Goal: Task Accomplishment & Management: Manage account settings

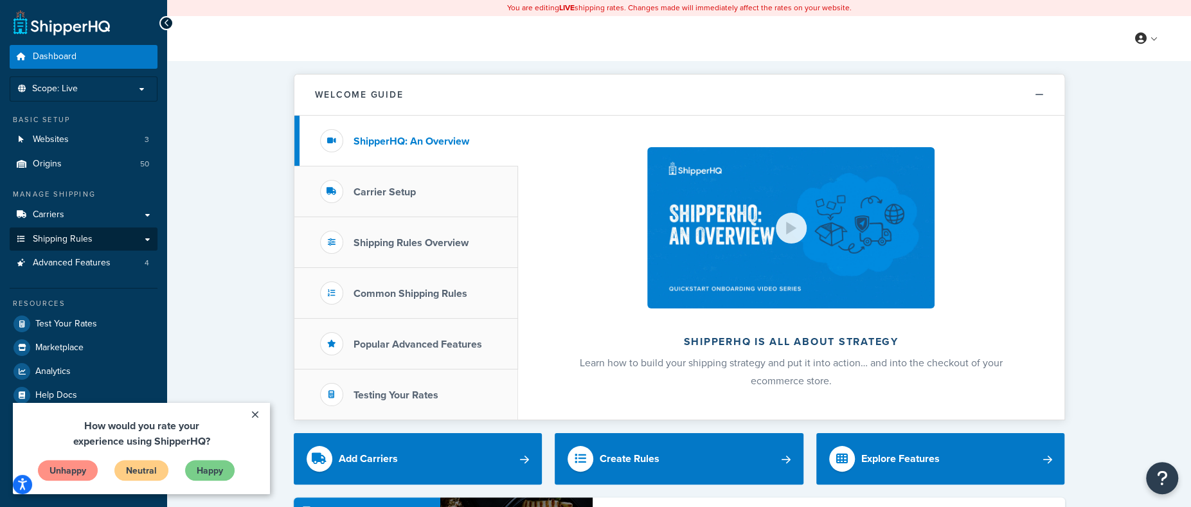
click at [96, 245] on link "Shipping Rules" at bounding box center [84, 239] width 148 height 24
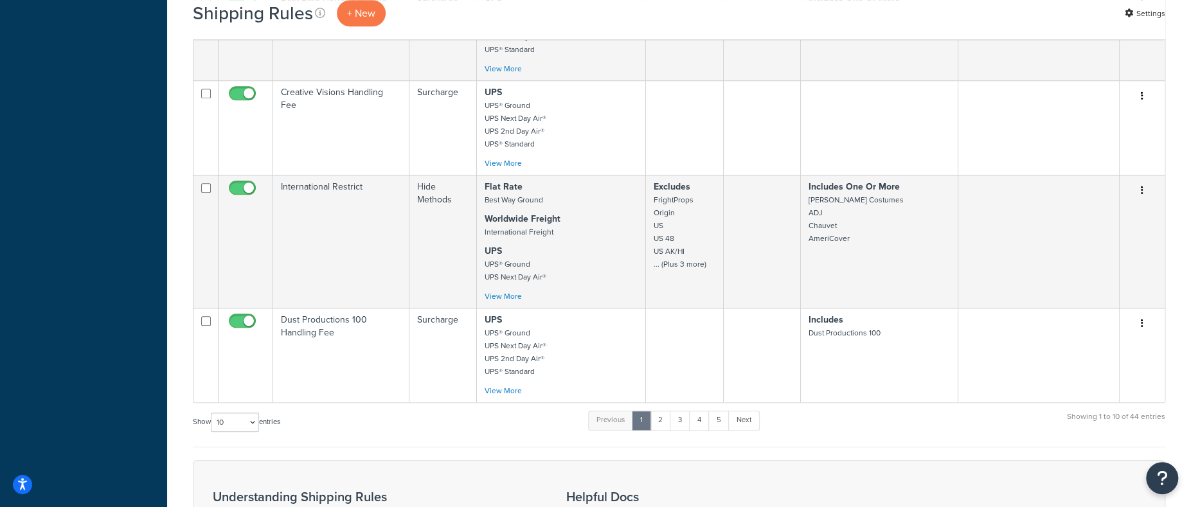
scroll to position [983, 0]
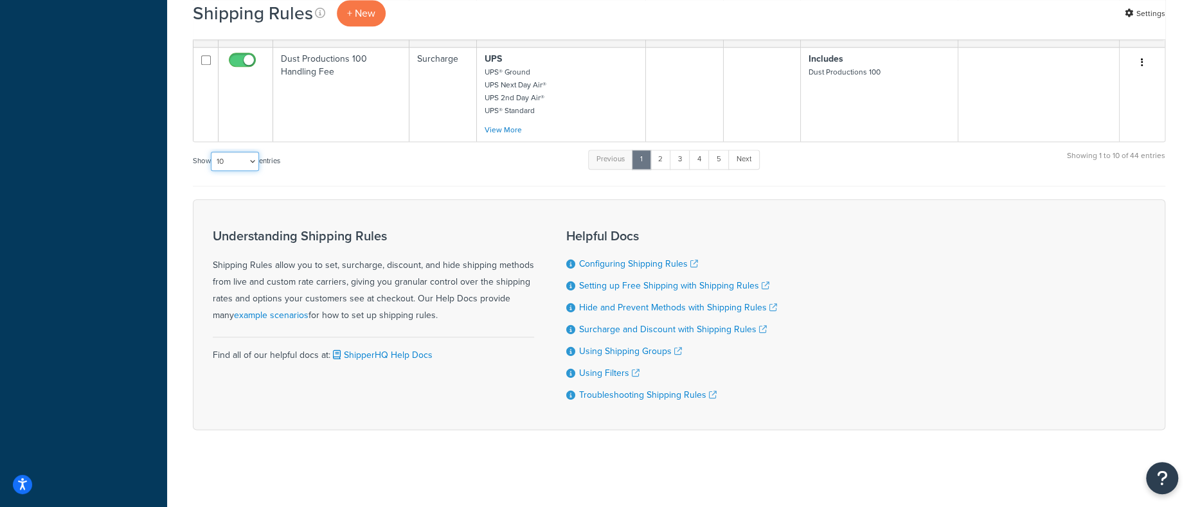
click at [226, 161] on select "10 15 25 50 100 1000" at bounding box center [235, 161] width 48 height 19
select select "1000"
click at [212, 152] on select "10 15 25 50 100 1000" at bounding box center [235, 161] width 48 height 19
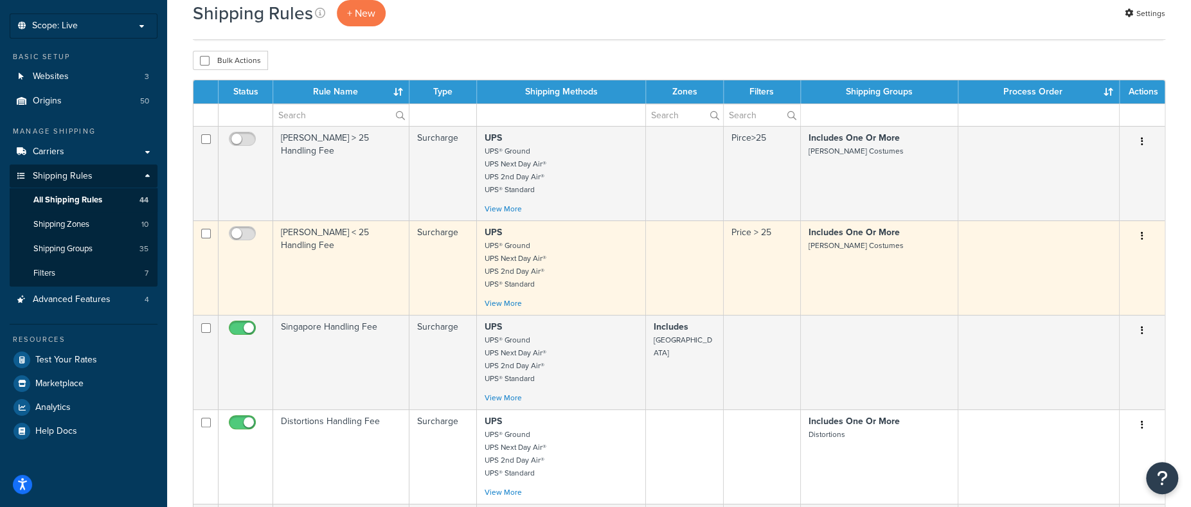
scroll to position [0, 0]
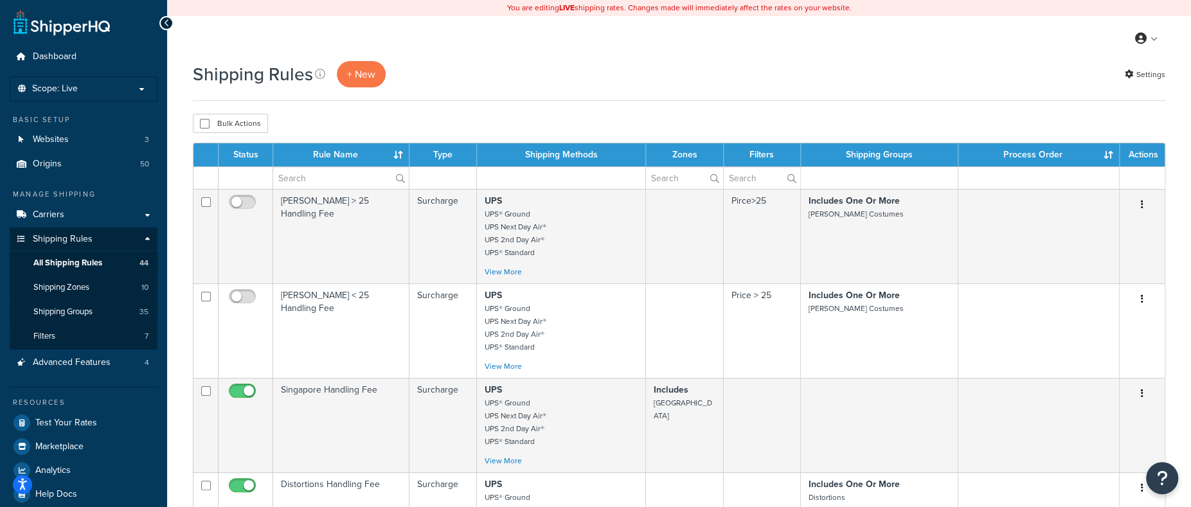
click at [582, 115] on div "Bulk Actions Duplicate Delete" at bounding box center [679, 123] width 972 height 19
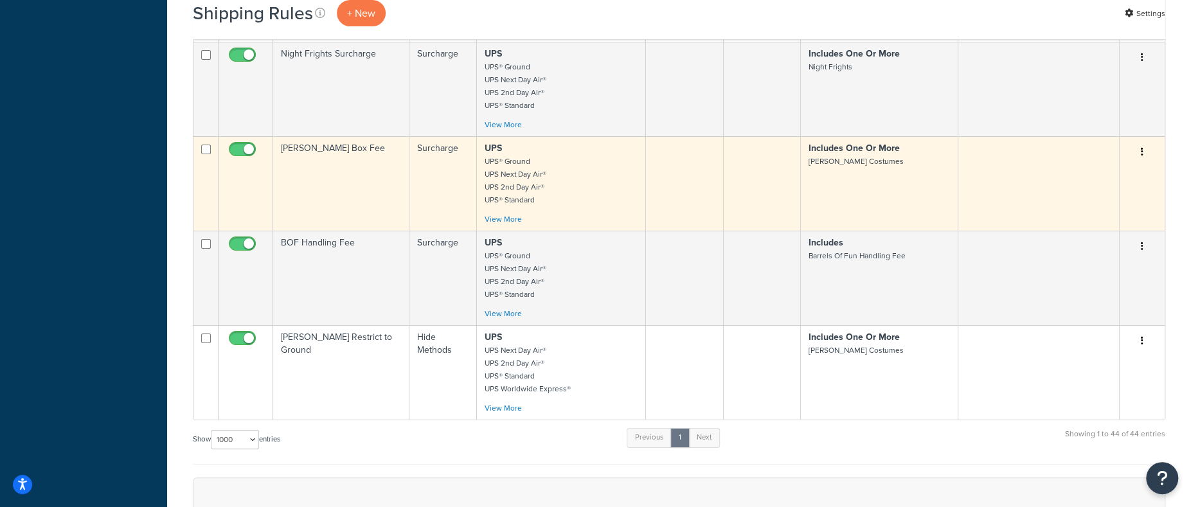
scroll to position [3465, 0]
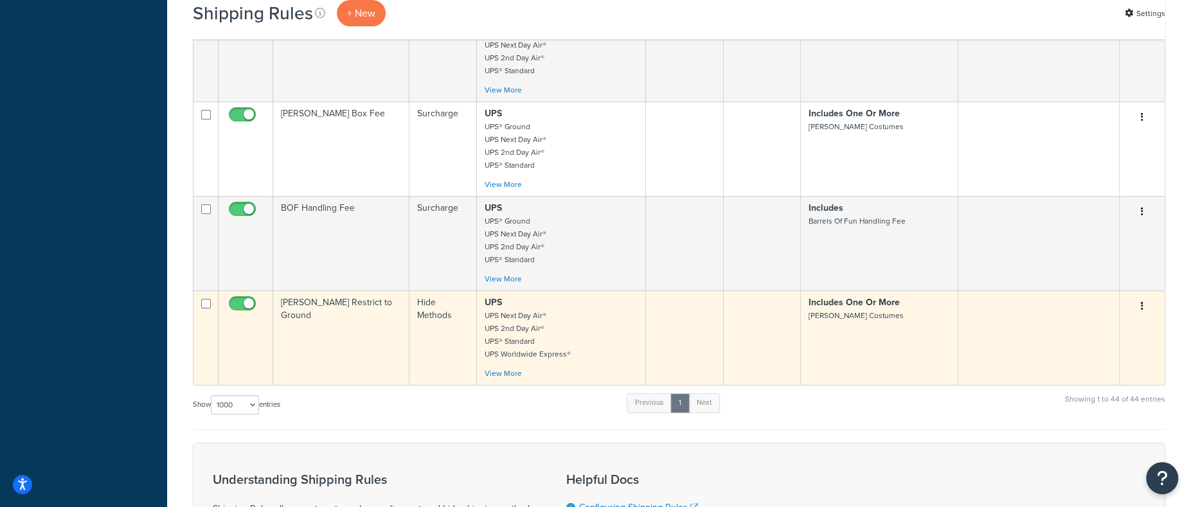
click at [640, 344] on td "UPS UPS Next Day Air® UPS 2nd Day Air® UPS® Standard UPS Worldwide Express® UPS…" at bounding box center [561, 337] width 169 height 94
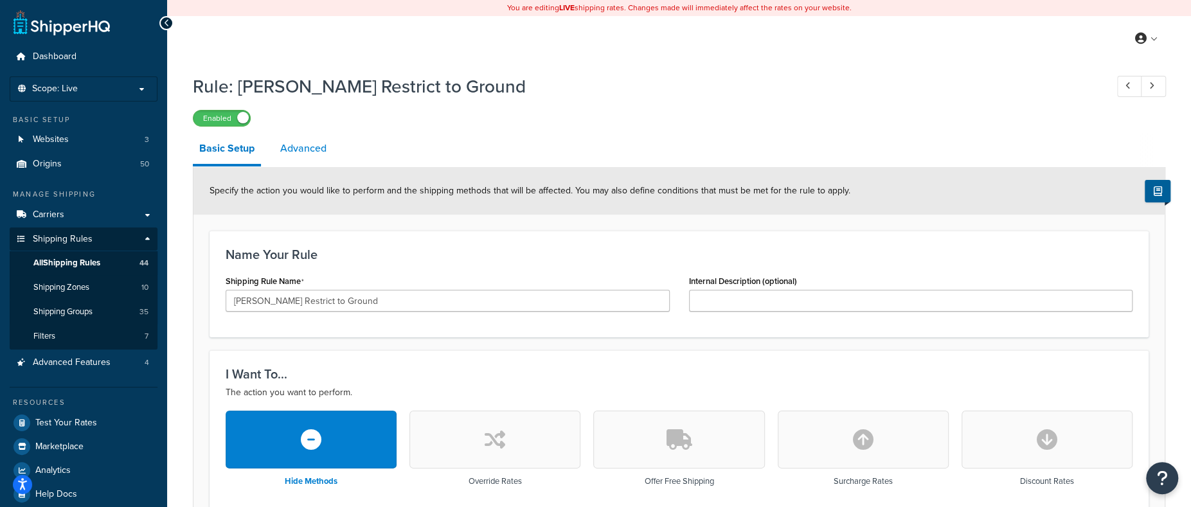
click at [307, 151] on link "Advanced" at bounding box center [303, 148] width 59 height 31
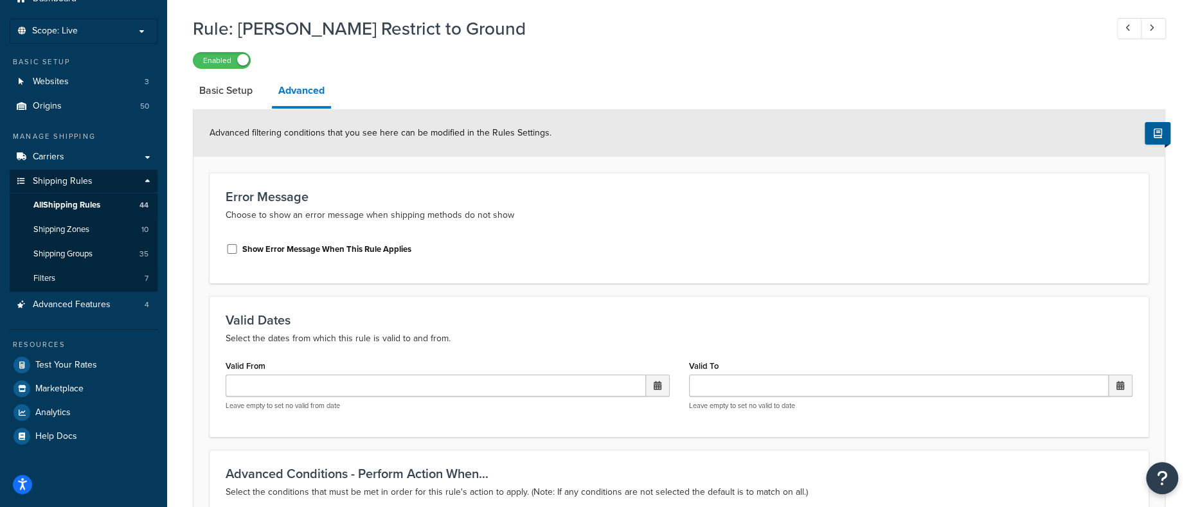
scroll to position [10, 0]
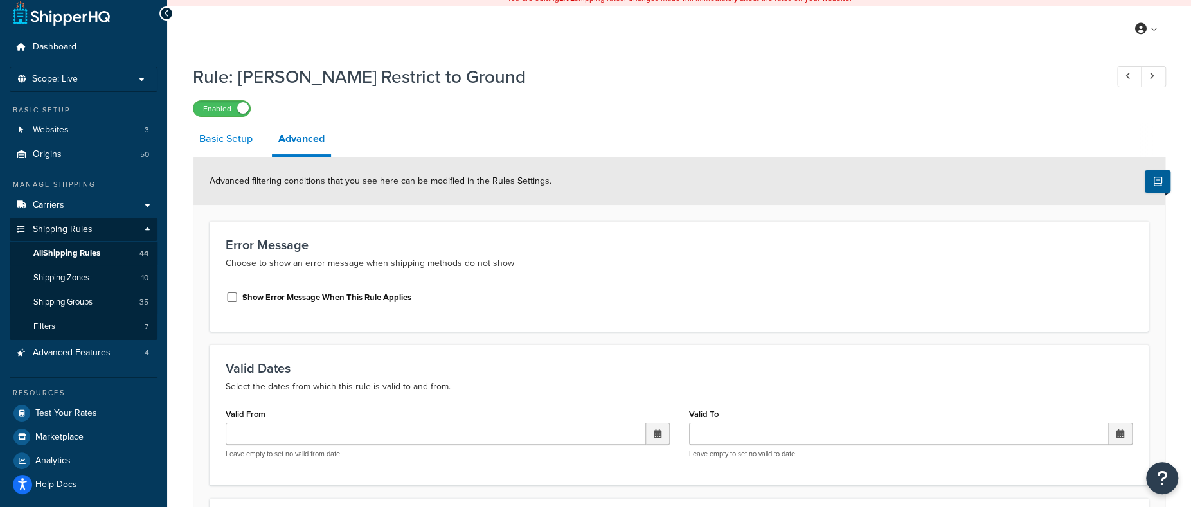
click at [215, 143] on link "Basic Setup" at bounding box center [226, 138] width 66 height 31
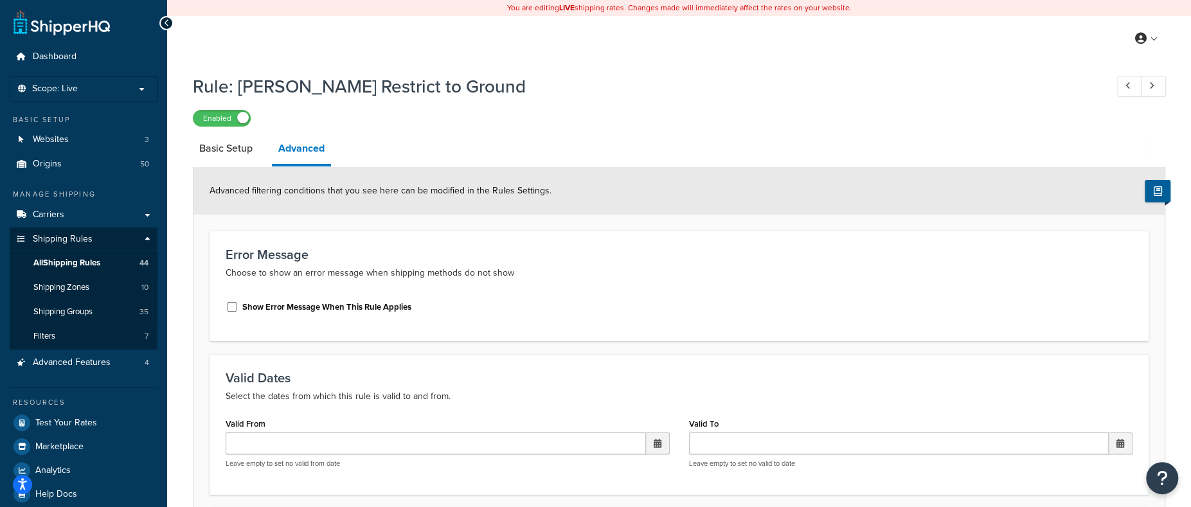
scroll to position [10, 0]
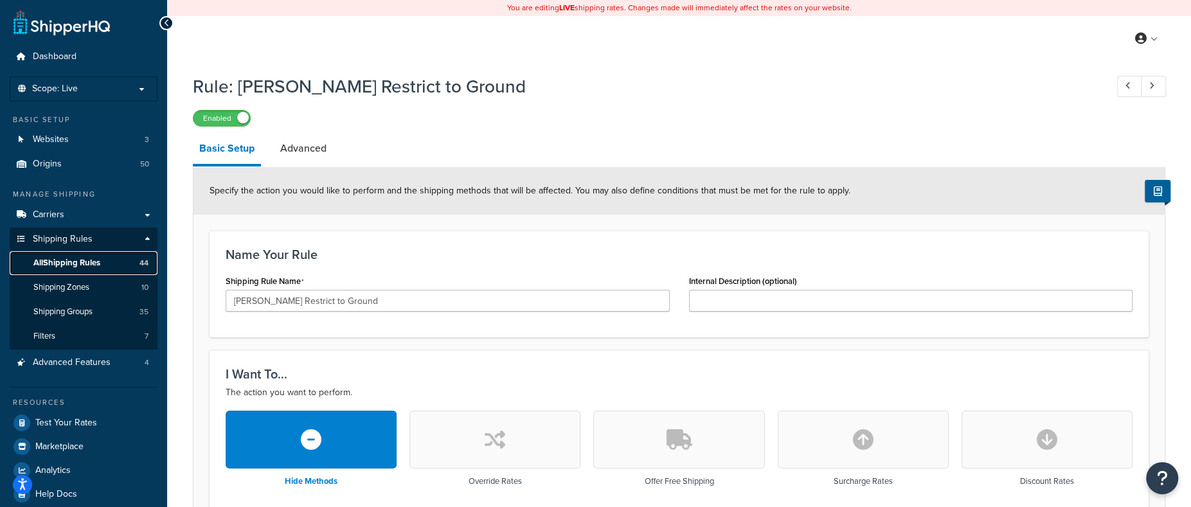
click at [69, 262] on span "All Shipping Rules" at bounding box center [66, 263] width 67 height 11
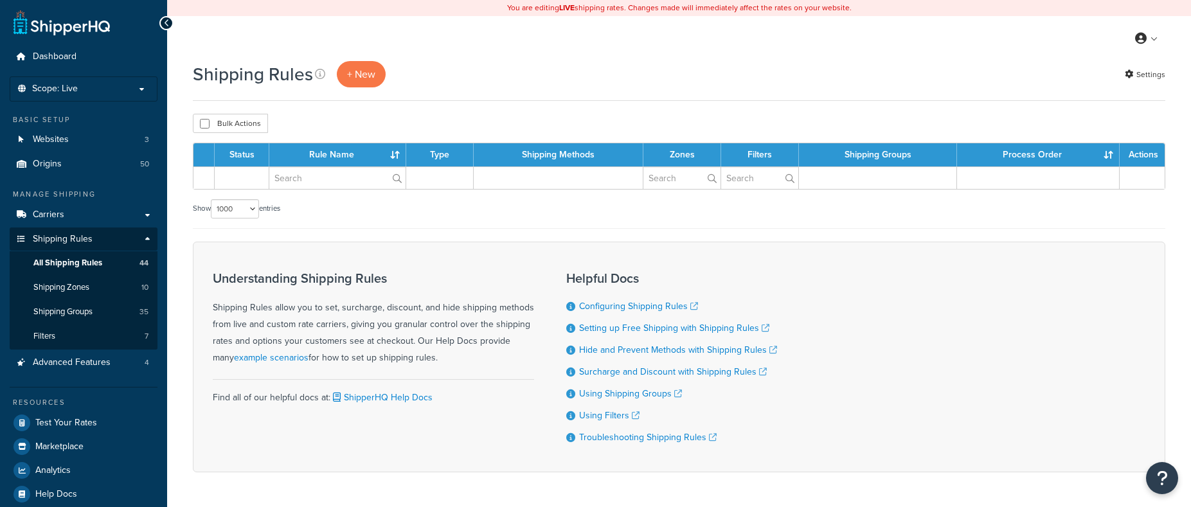
select select "1000"
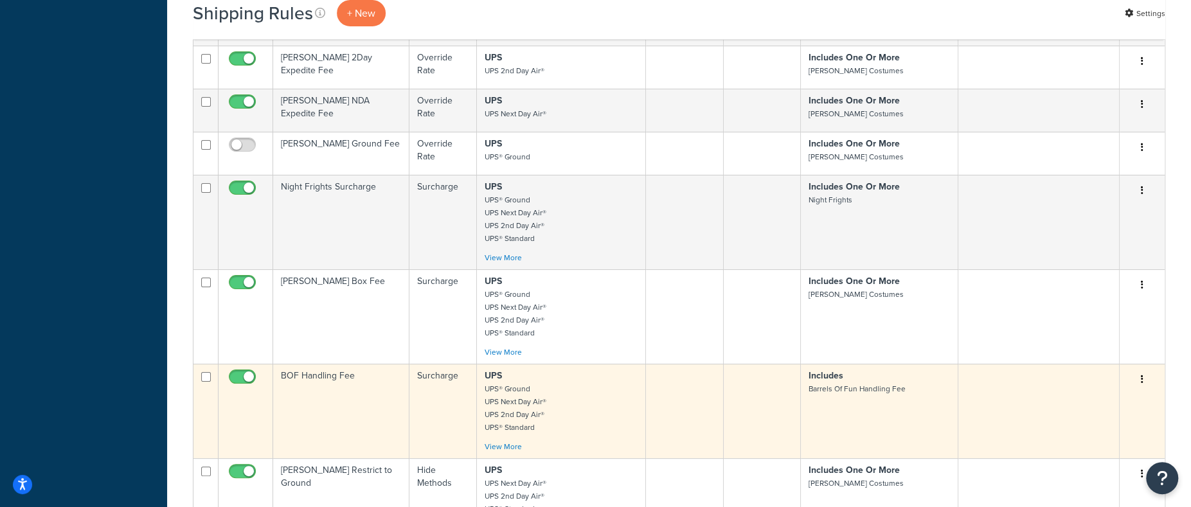
scroll to position [3253, 0]
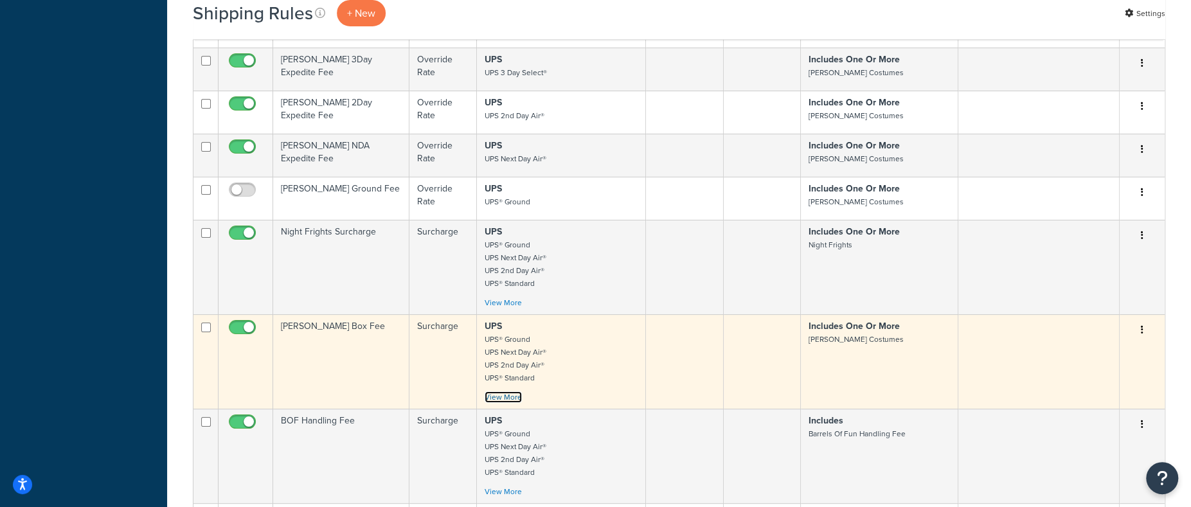
click at [486, 391] on link "View More" at bounding box center [503, 397] width 37 height 12
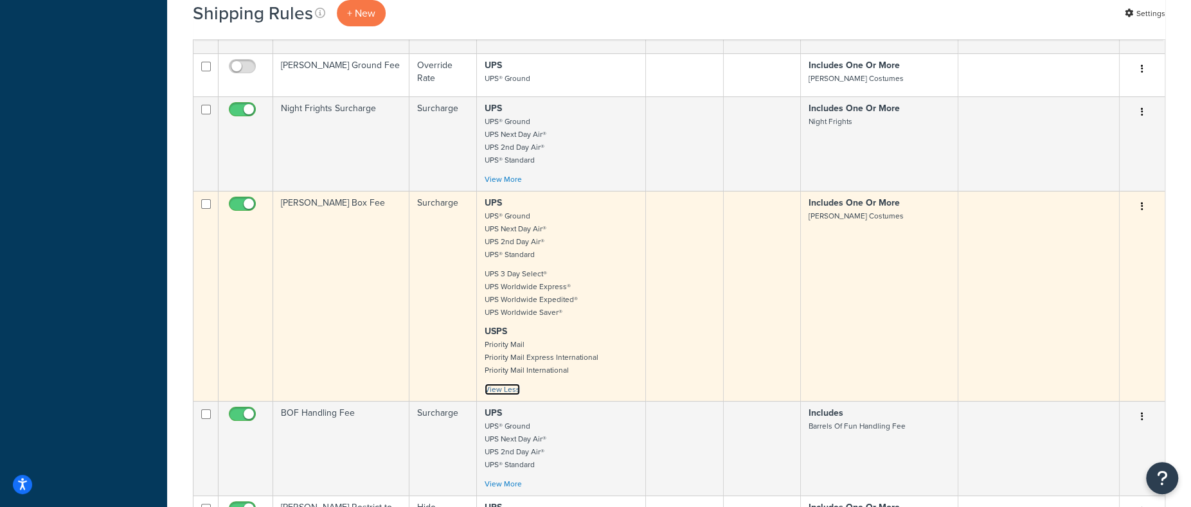
scroll to position [3381, 0]
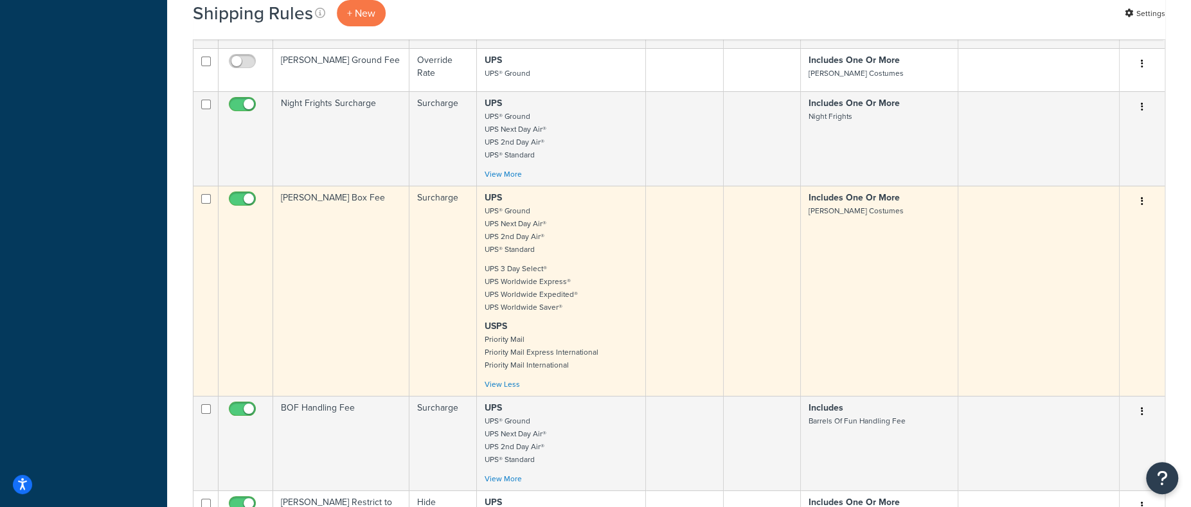
click at [456, 256] on td "Surcharge" at bounding box center [442, 291] width 67 height 210
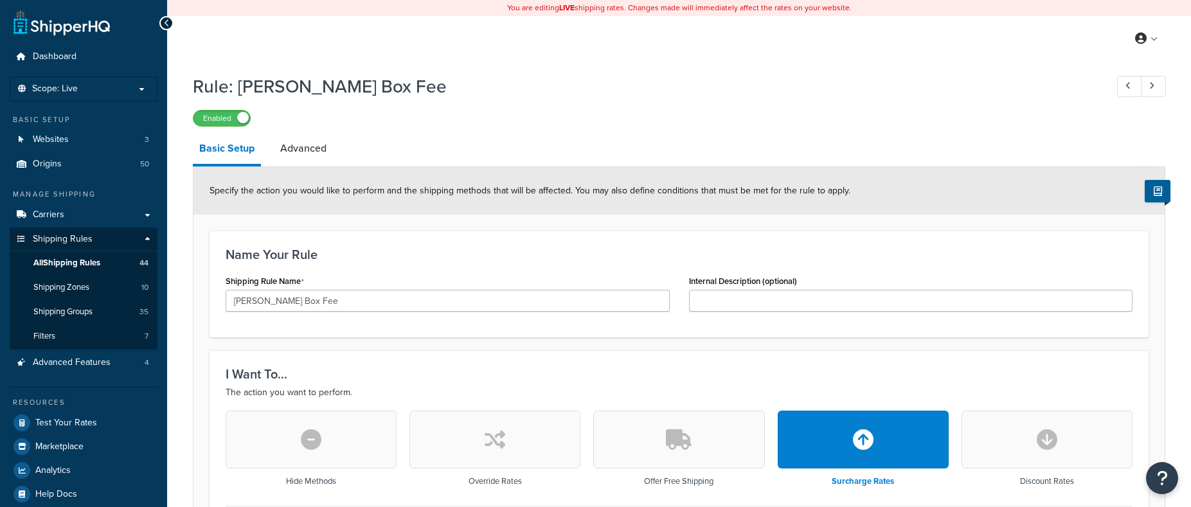
select select "BOX"
click at [307, 145] on link "Advanced" at bounding box center [303, 148] width 59 height 31
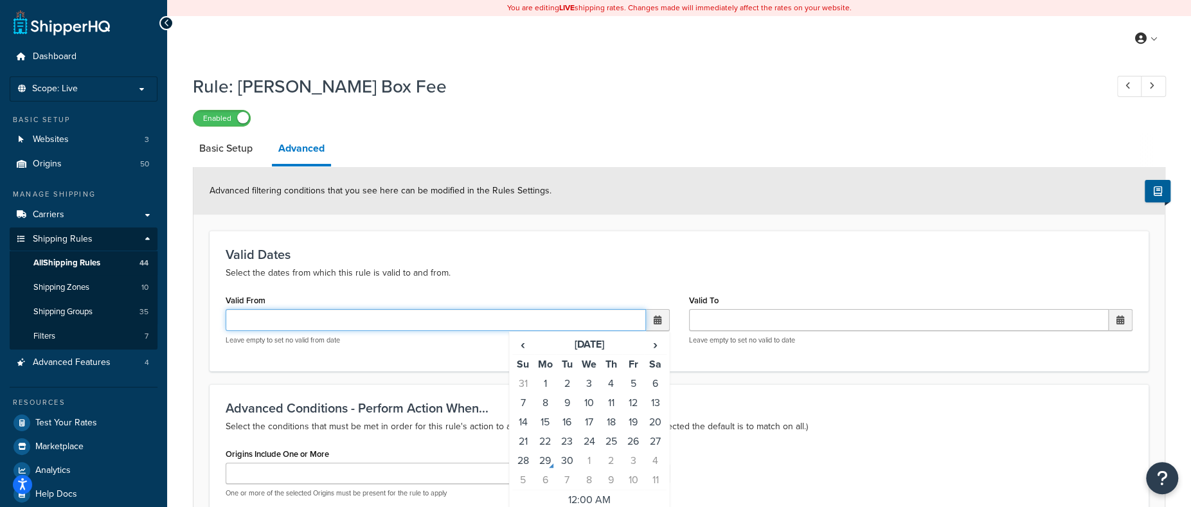
click at [458, 315] on input "Valid From" at bounding box center [436, 320] width 420 height 22
select select "BOX"
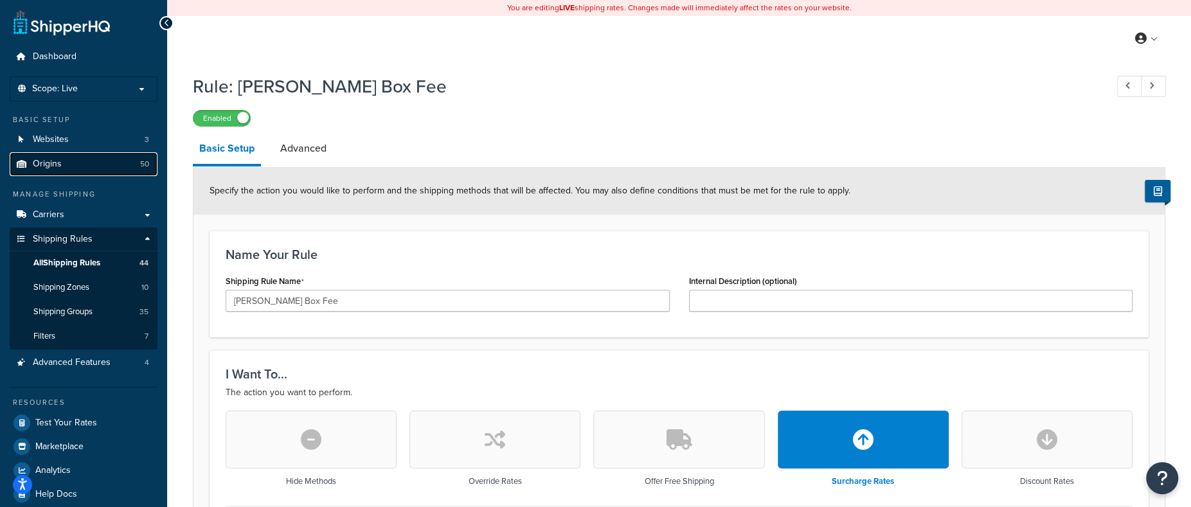
click at [43, 163] on span "Origins" at bounding box center [47, 164] width 29 height 11
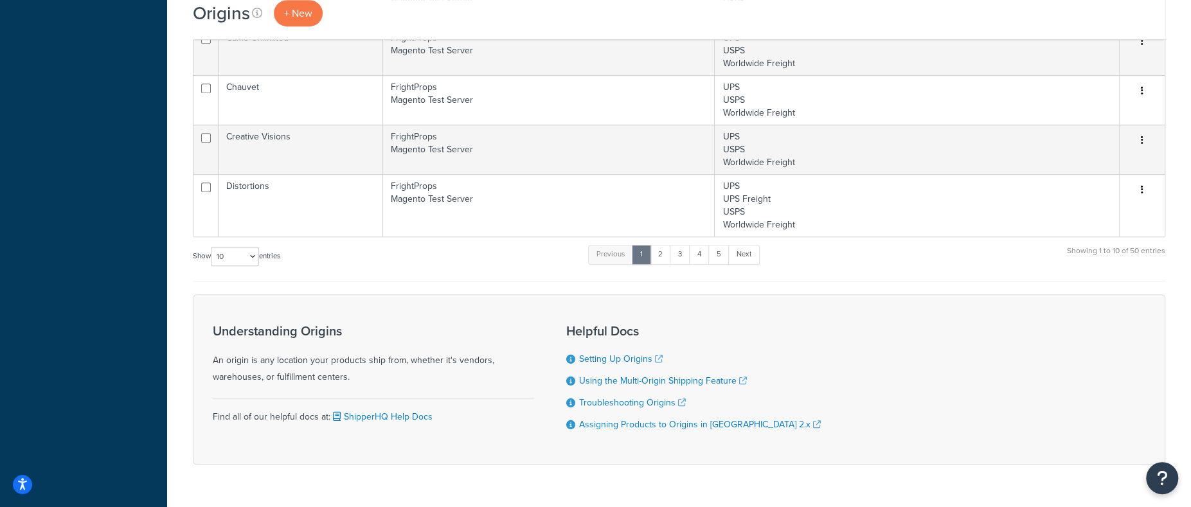
scroll to position [514, 0]
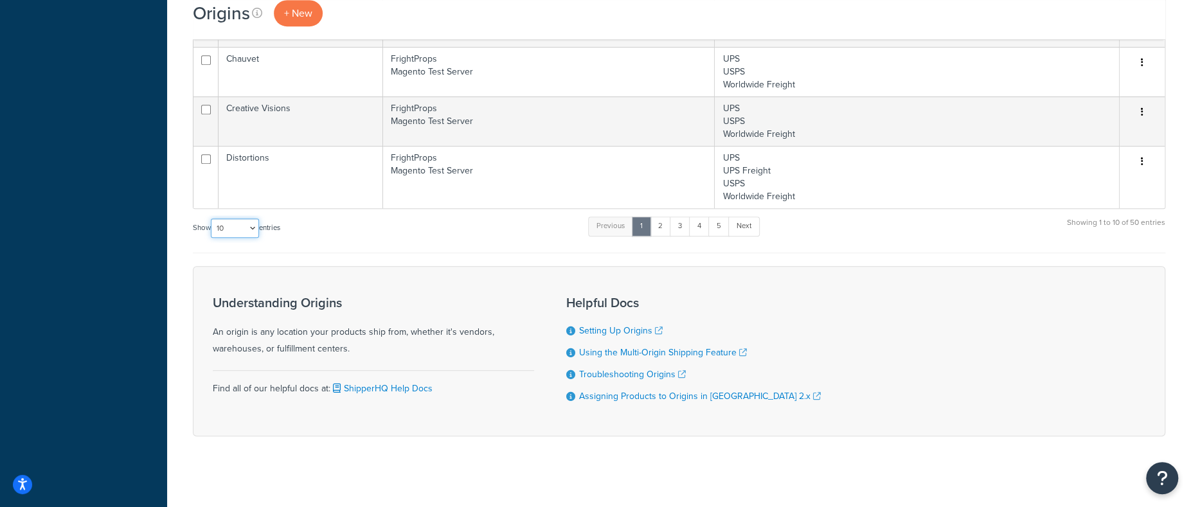
click at [236, 227] on select "10 15 25 50 100 1000" at bounding box center [235, 227] width 48 height 19
select select "1000"
click at [212, 218] on select "10 15 25 50 100 1000" at bounding box center [235, 227] width 48 height 19
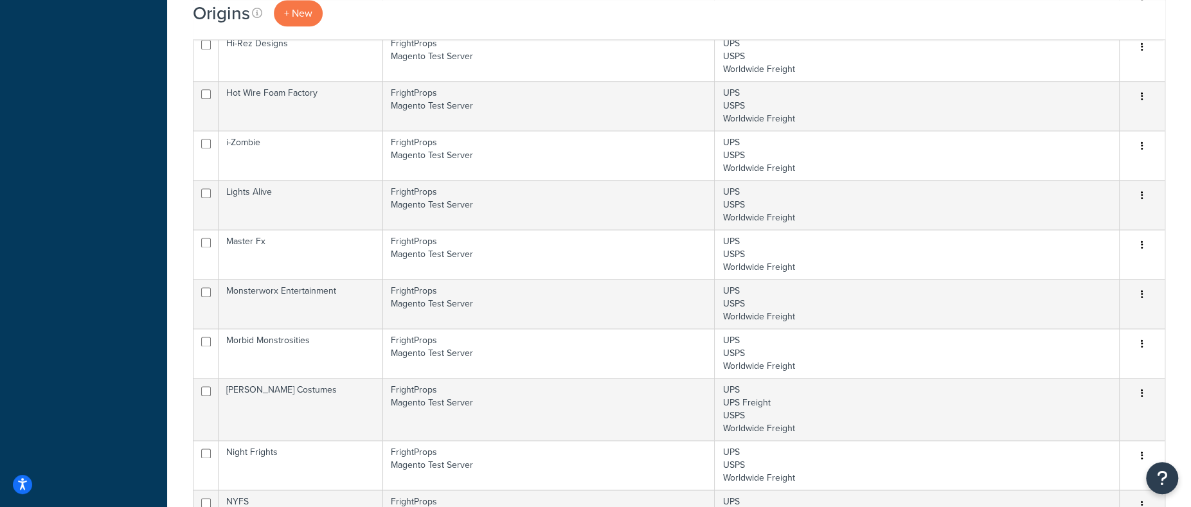
scroll to position [1221, 0]
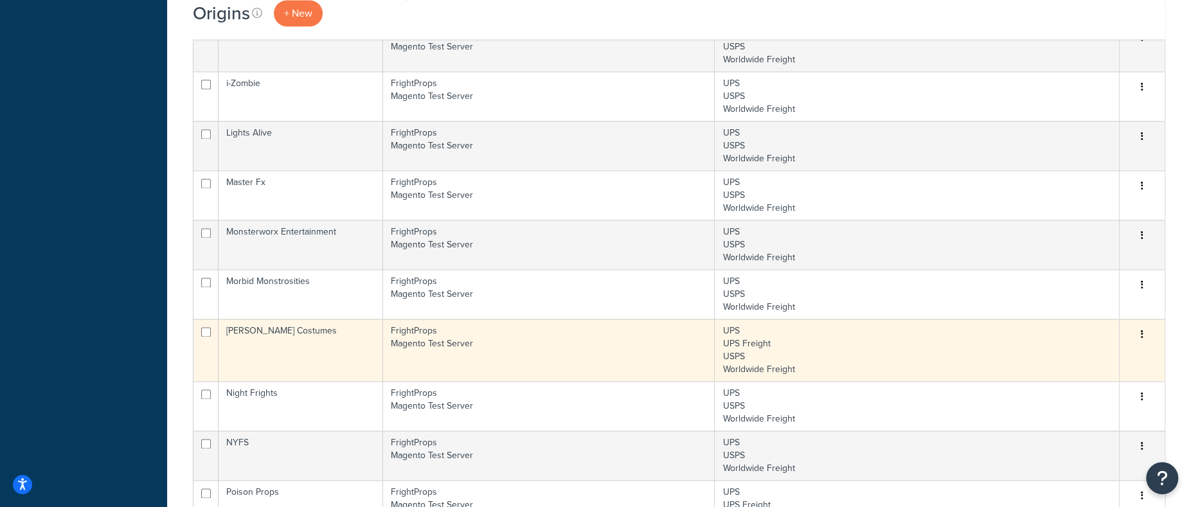
click at [600, 333] on td "FrightProps Magento Test Server" at bounding box center [549, 350] width 332 height 62
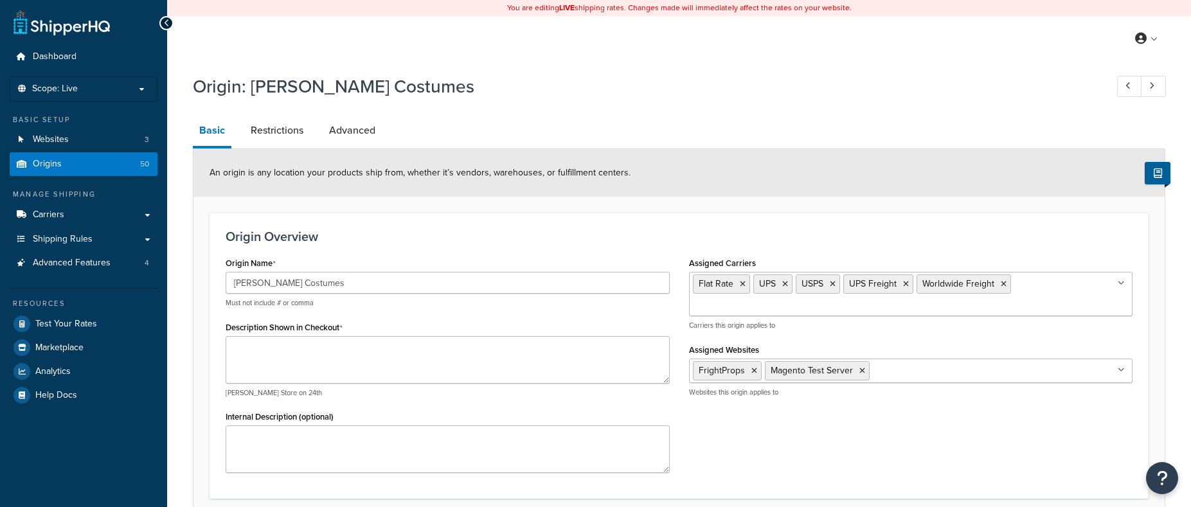
select select "33"
click at [274, 133] on link "Restrictions" at bounding box center [277, 130] width 66 height 31
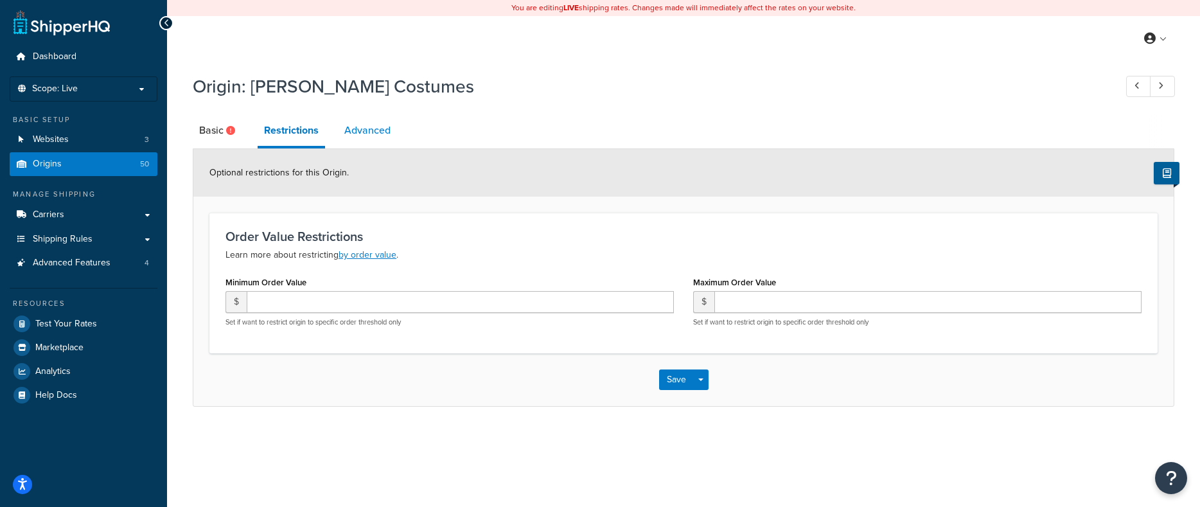
click at [356, 125] on link "Advanced" at bounding box center [367, 130] width 59 height 31
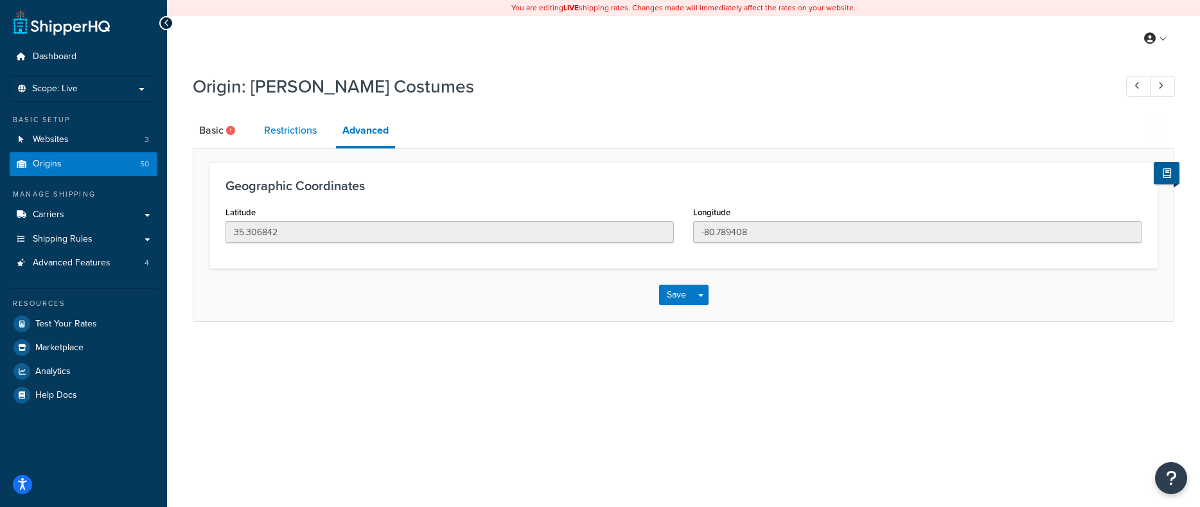
click at [294, 130] on link "Restrictions" at bounding box center [291, 130] width 66 height 31
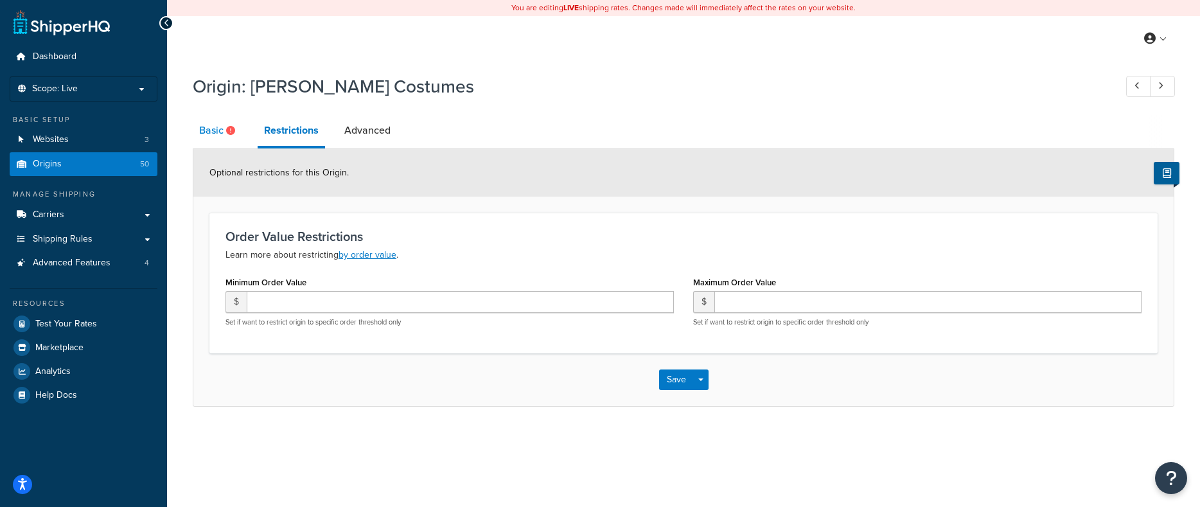
click at [220, 127] on link "Basic" at bounding box center [219, 130] width 52 height 31
select select "33"
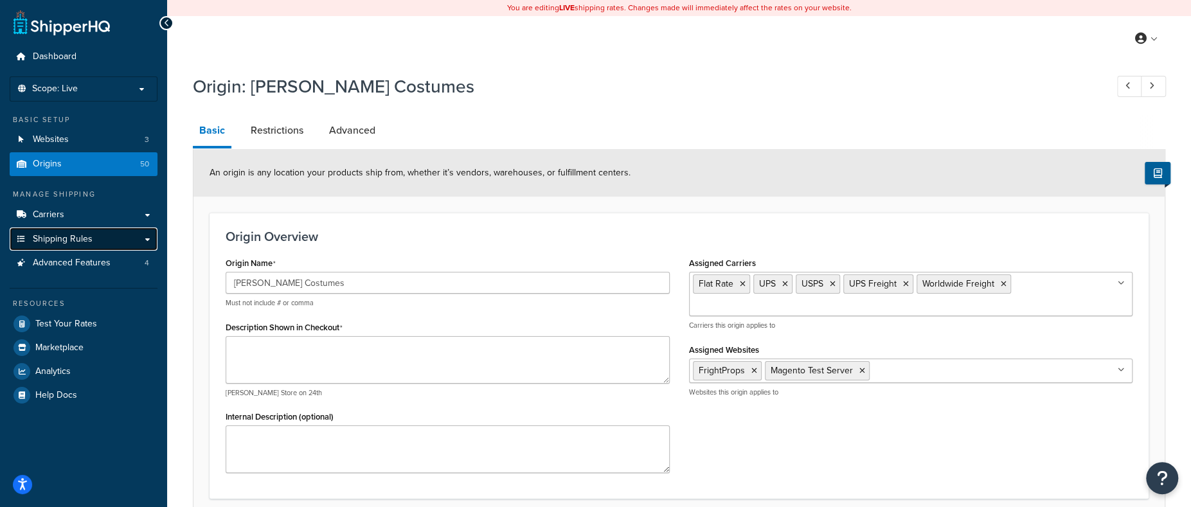
click at [75, 240] on span "Shipping Rules" at bounding box center [63, 239] width 60 height 11
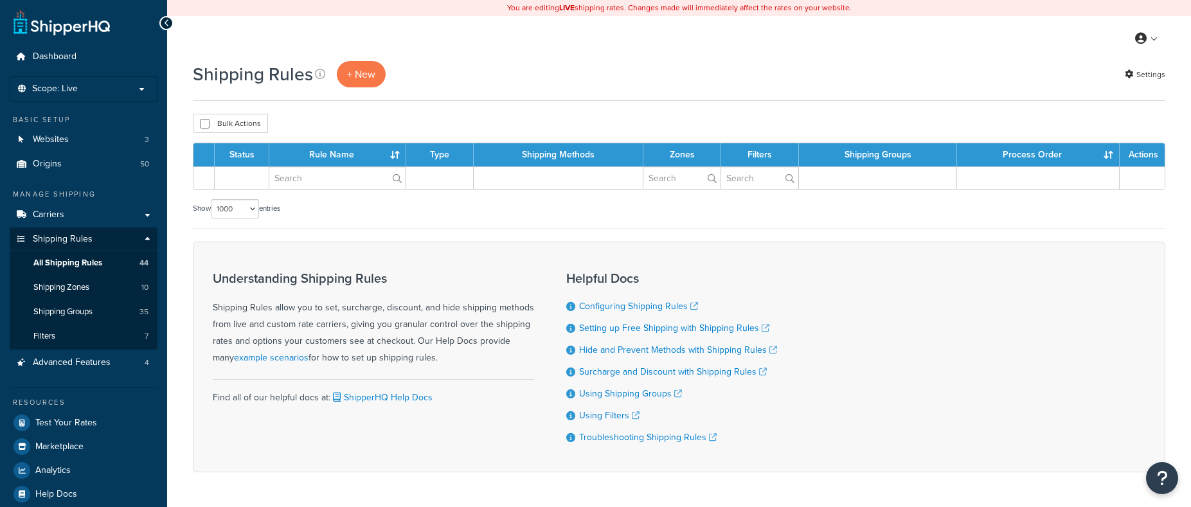
select select "1000"
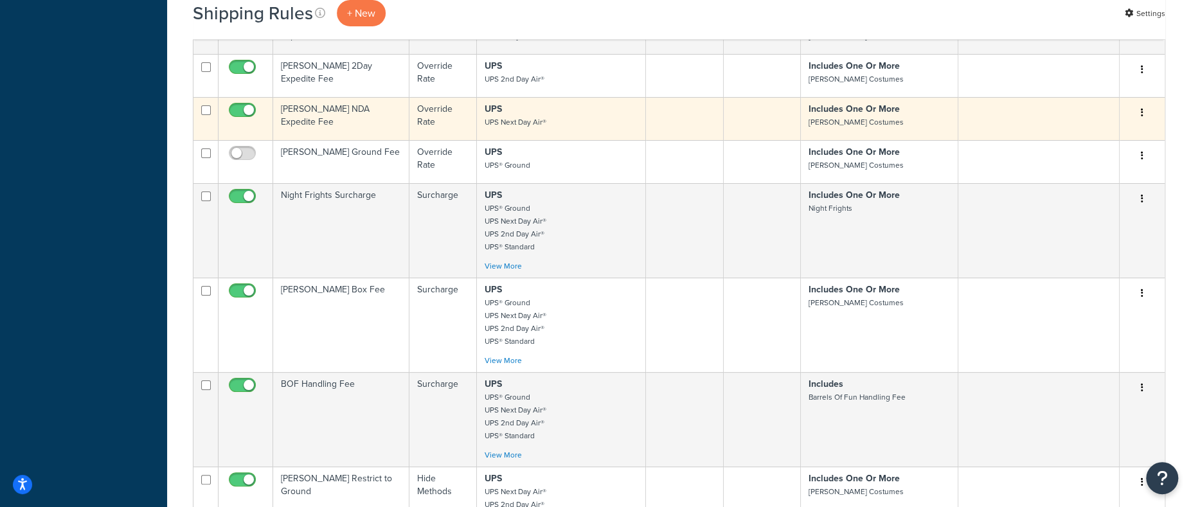
scroll to position [3415, 0]
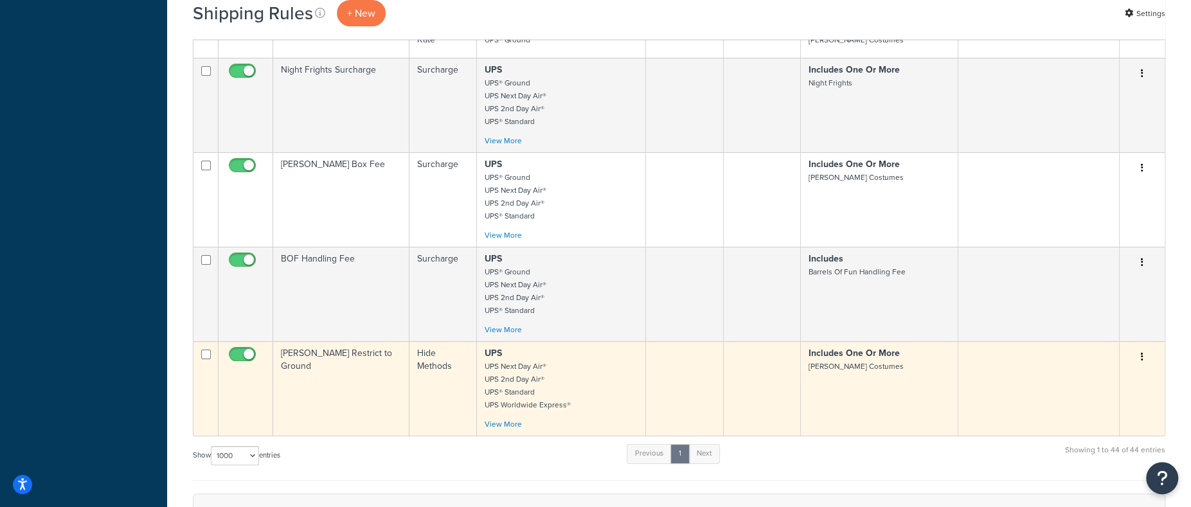
click at [563, 365] on p "UPS UPS Next Day Air® UPS 2nd Day Air® UPS® Standard UPS Worldwide Express®" at bounding box center [561, 379] width 153 height 64
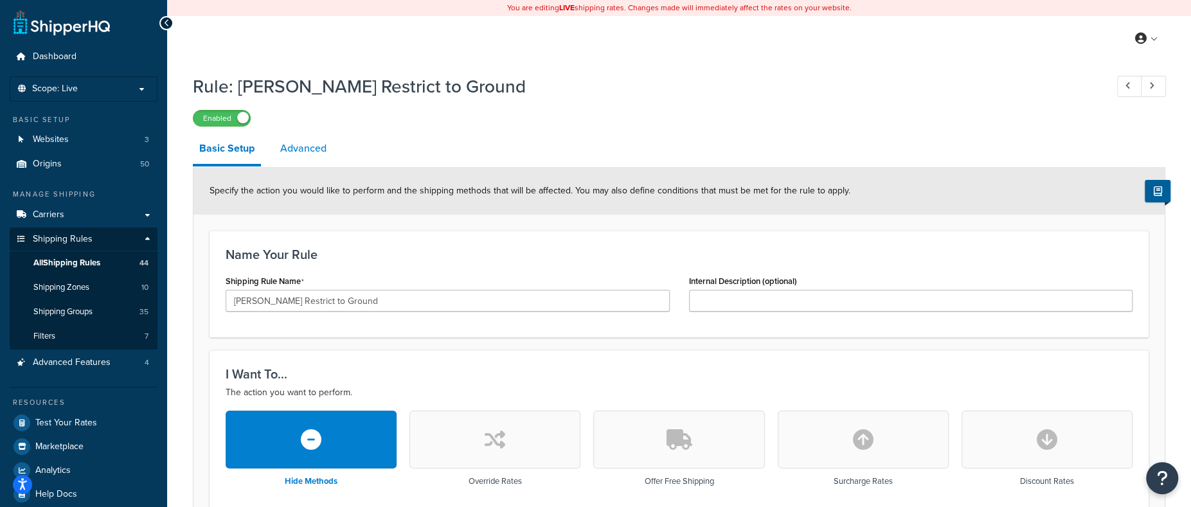
click at [305, 145] on link "Advanced" at bounding box center [303, 148] width 59 height 31
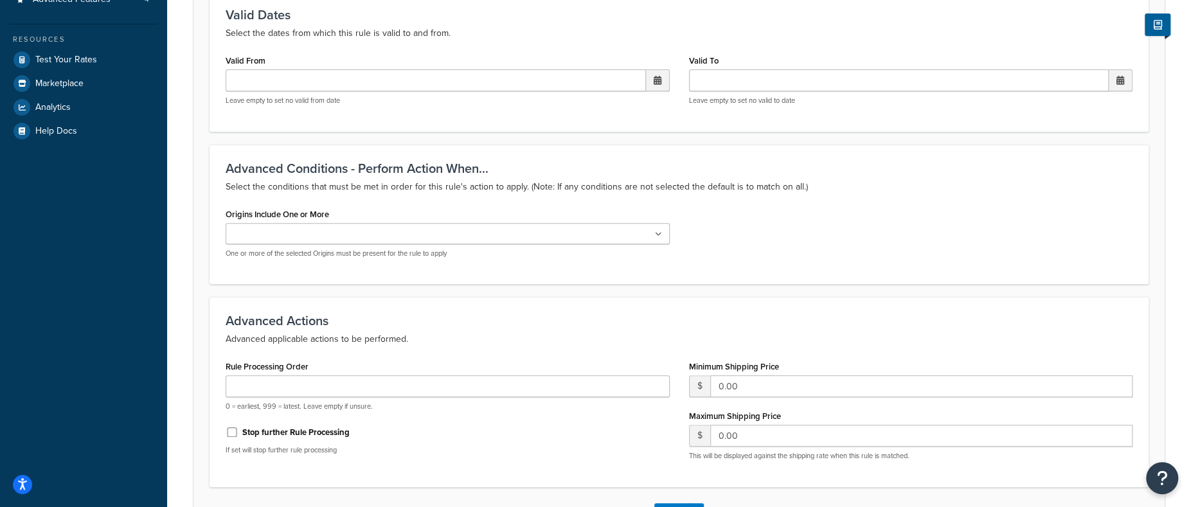
scroll to position [450, 0]
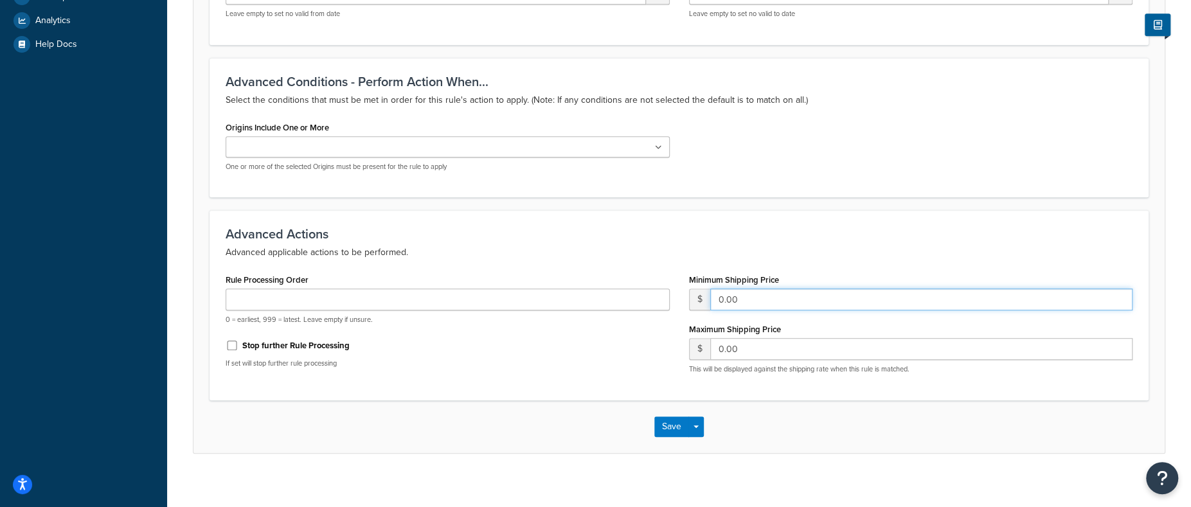
click at [716, 298] on input "0.00" at bounding box center [921, 300] width 423 height 22
drag, startPoint x: 742, startPoint y: 301, endPoint x: 699, endPoint y: 292, distance: 43.2
click at [699, 292] on div "$ 0.00" at bounding box center [911, 300] width 444 height 22
type input "14.97"
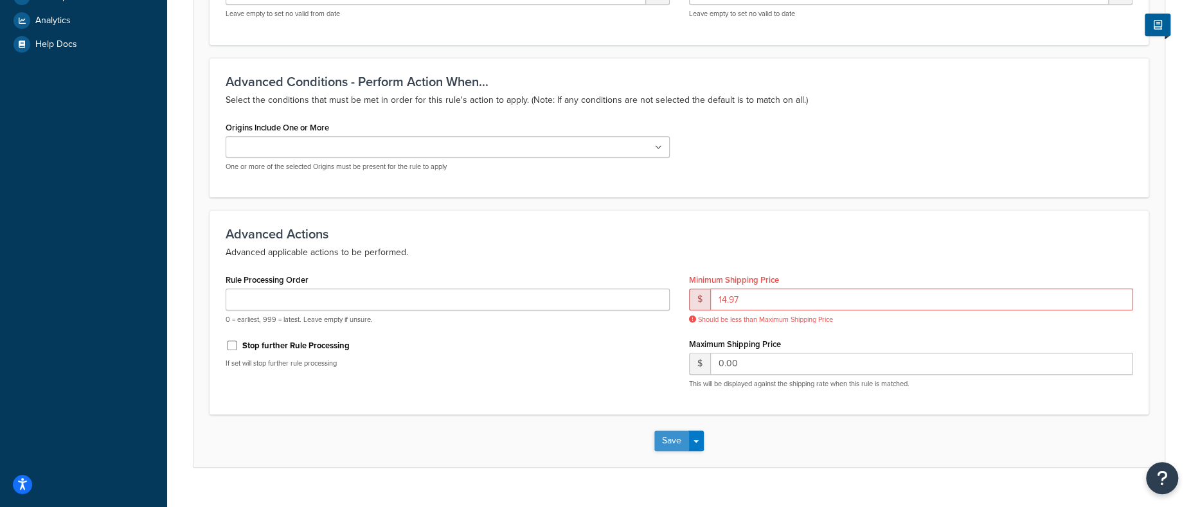
click at [673, 427] on div "Save Save Dropdown Save and Edit Save and Duplicate Save and Create New" at bounding box center [678, 440] width 971 height 53
drag, startPoint x: 763, startPoint y: 359, endPoint x: 684, endPoint y: 368, distance: 79.5
click at [685, 352] on div "Minimum Shipping Price $ 14.97 Should be less than Maximum Shipping Price Maxim…" at bounding box center [910, 335] width 463 height 128
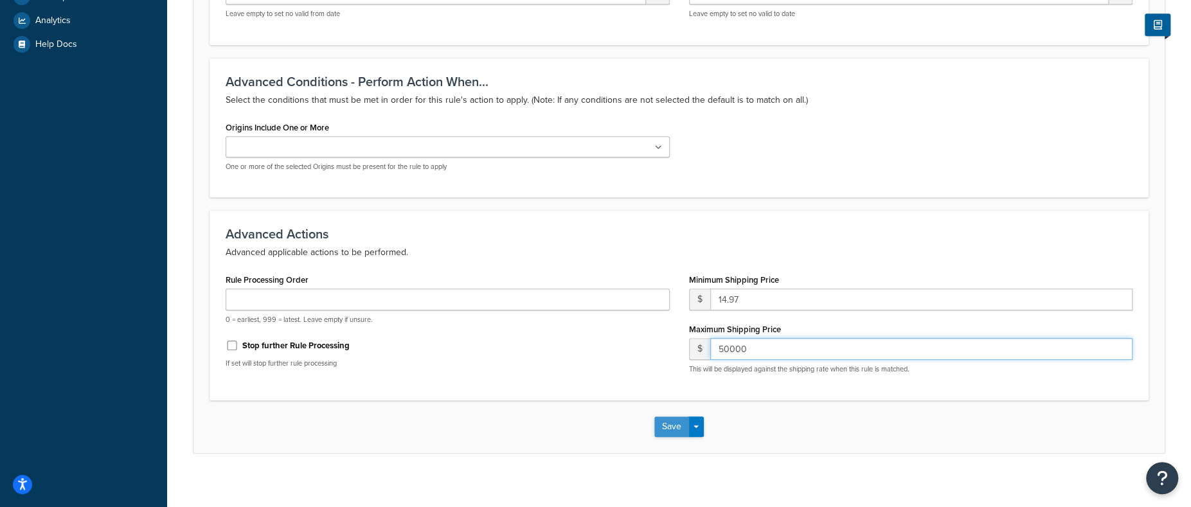
type input "50000"
click at [674, 426] on button "Save" at bounding box center [671, 426] width 35 height 21
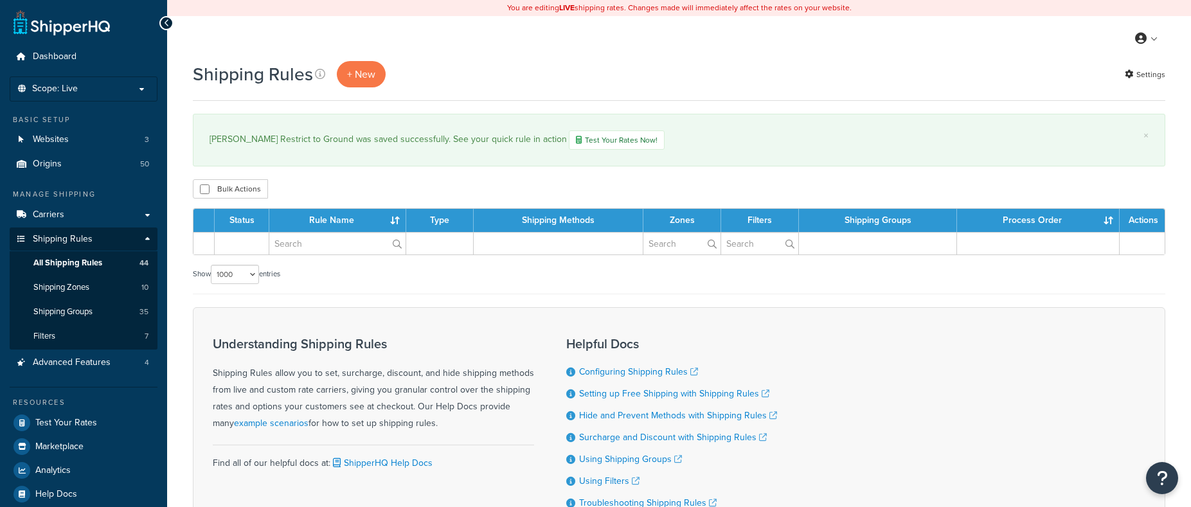
select select "1000"
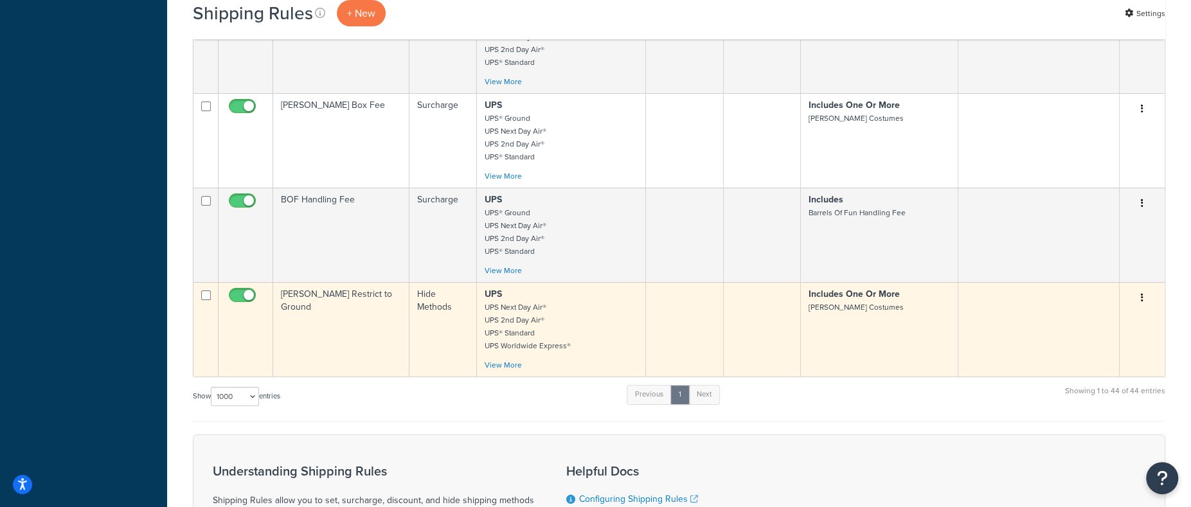
scroll to position [3511, 0]
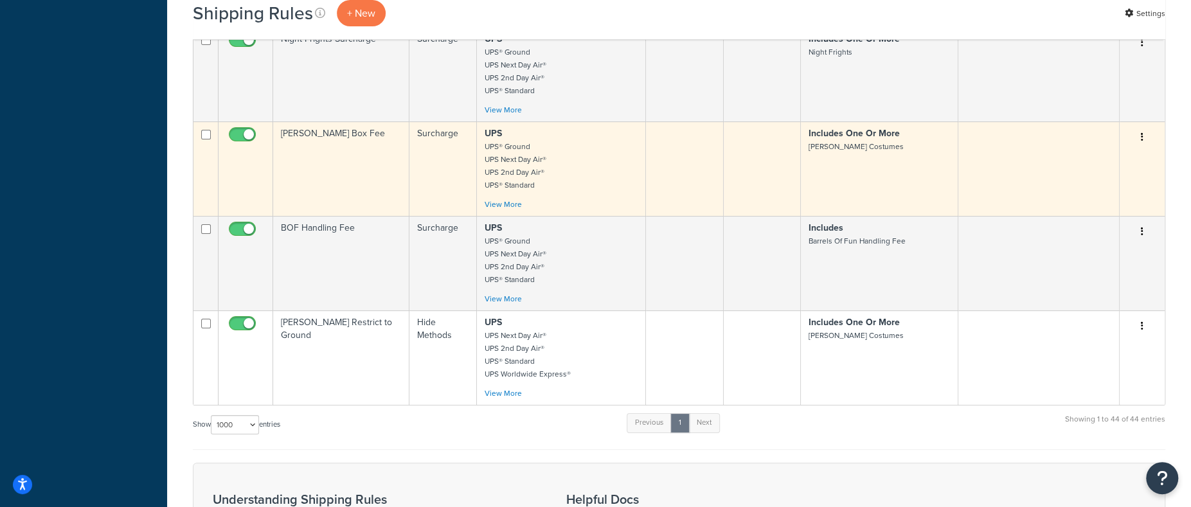
click at [555, 176] on p "UPS UPS® Ground UPS Next Day Air® UPS 2nd Day Air® UPS® Standard" at bounding box center [561, 159] width 153 height 64
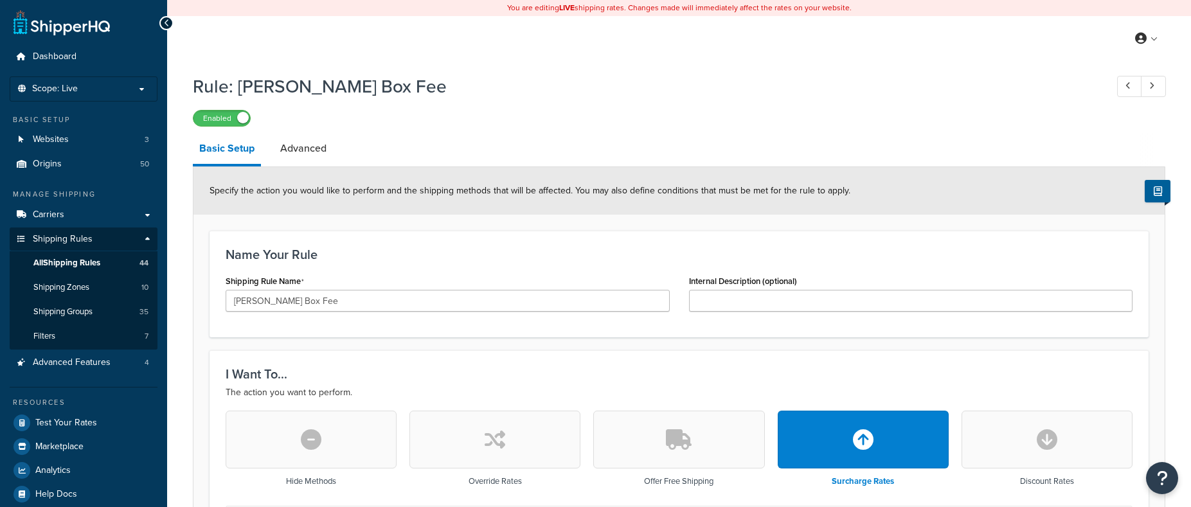
select select "BOX"
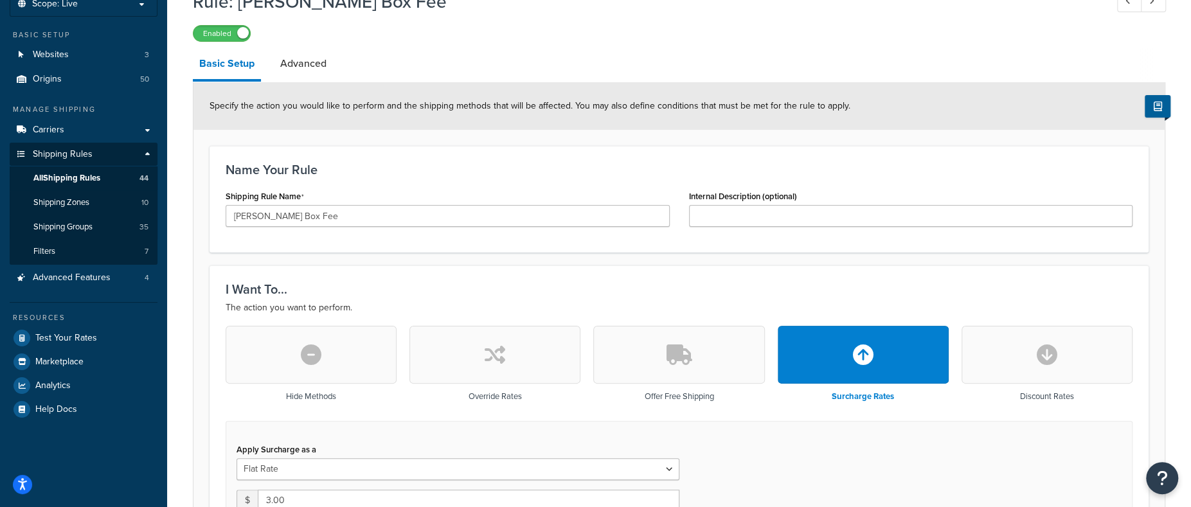
scroll to position [65, 0]
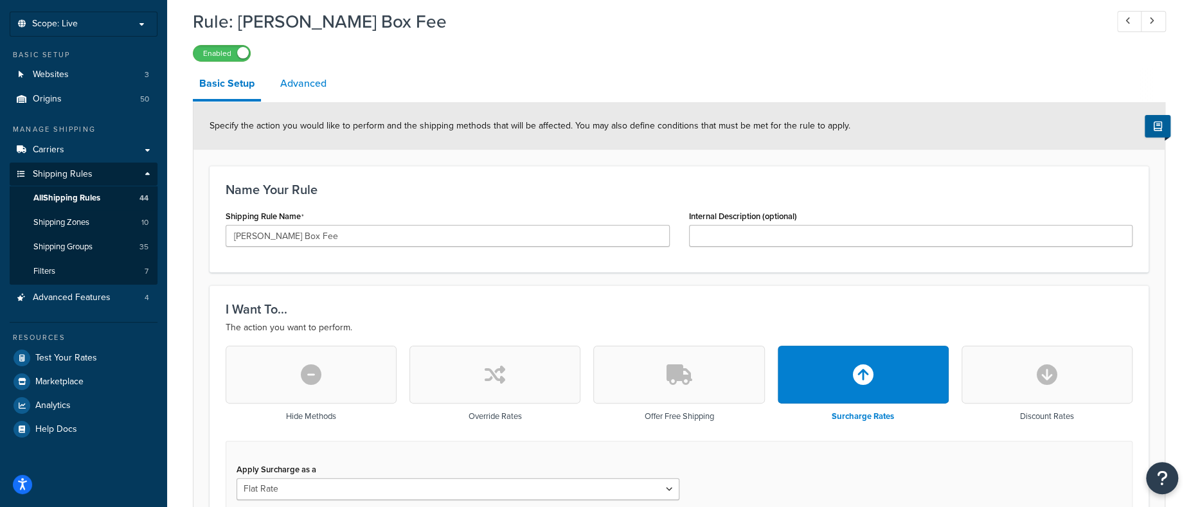
click at [297, 87] on link "Advanced" at bounding box center [303, 83] width 59 height 31
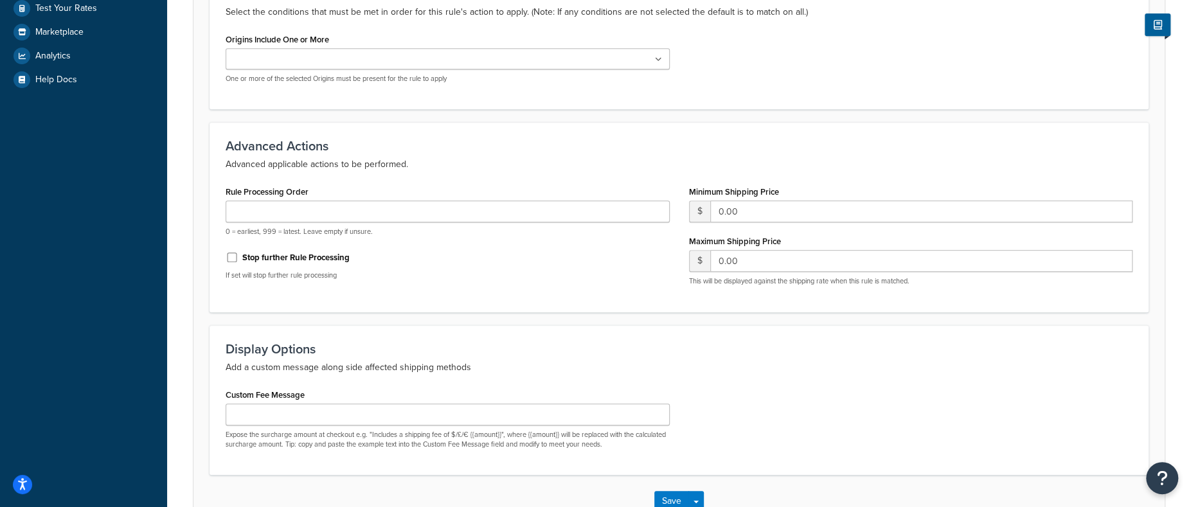
scroll to position [450, 0]
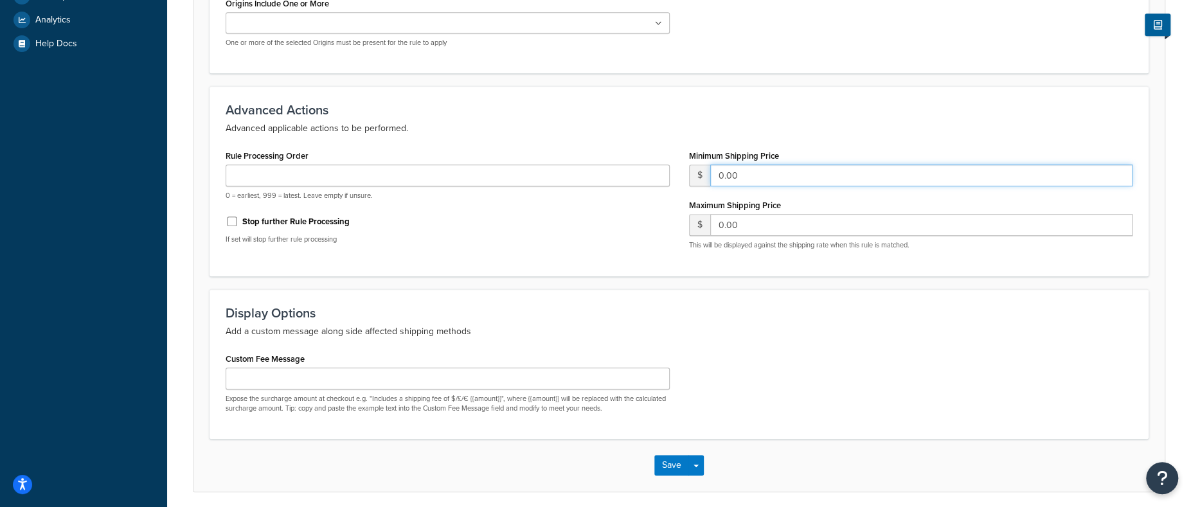
drag, startPoint x: 754, startPoint y: 174, endPoint x: 687, endPoint y: 174, distance: 67.5
click at [687, 174] on div "Minimum Shipping Price $ 0.00 Maximum Shipping Price $ 0.00 This will be displa…" at bounding box center [910, 203] width 463 height 113
type input "14.97"
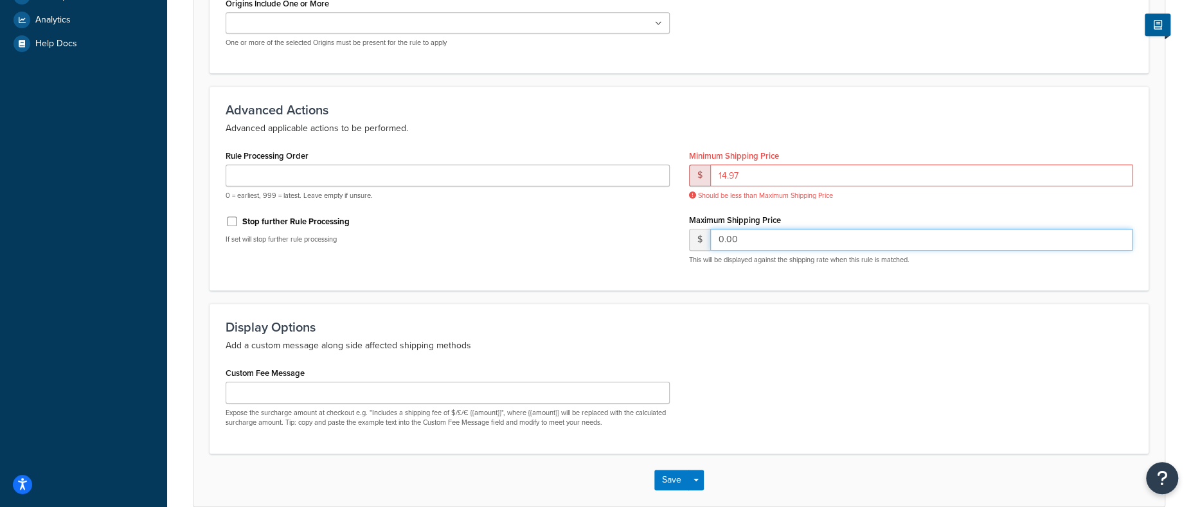
click at [752, 235] on input "0.00" at bounding box center [921, 240] width 423 height 22
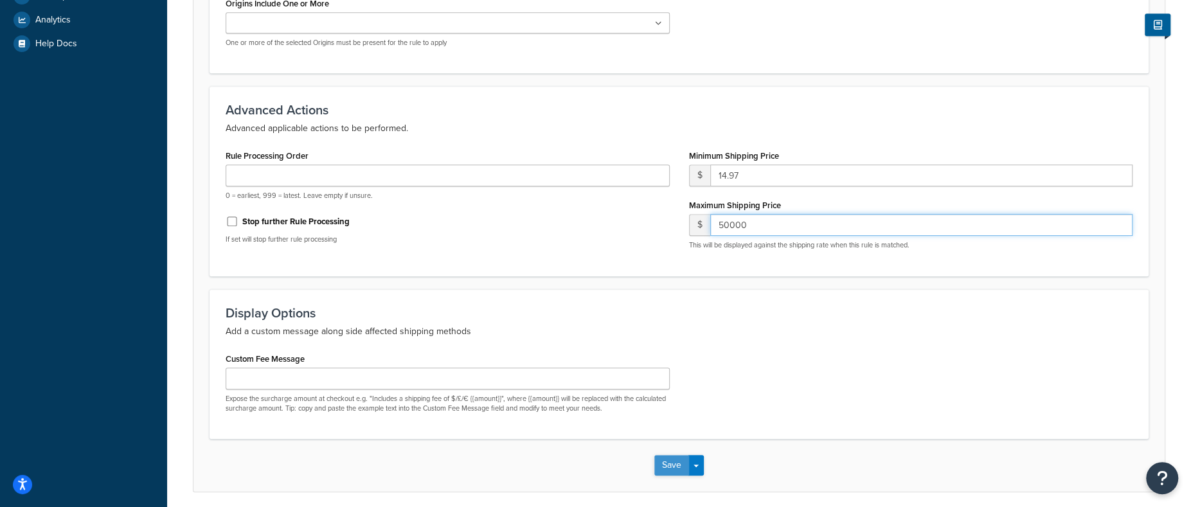
type input "50000"
click at [660, 465] on button "Save" at bounding box center [671, 465] width 35 height 21
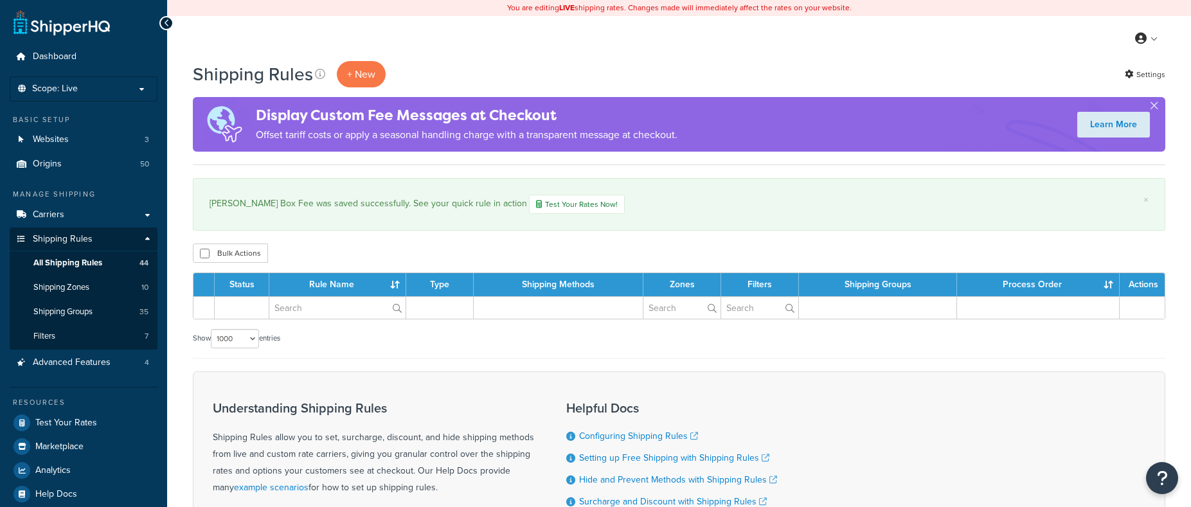
select select "1000"
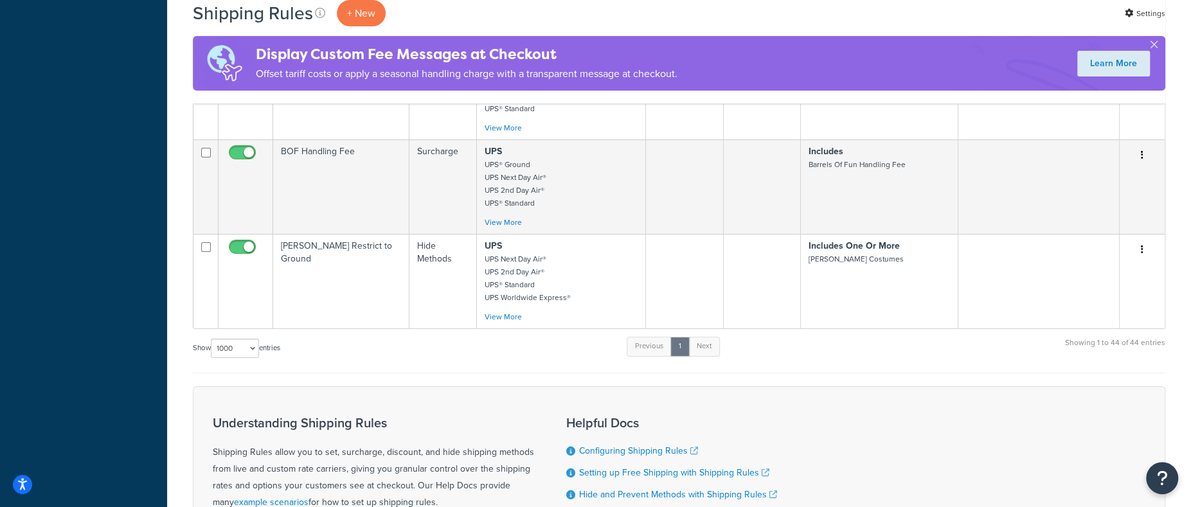
scroll to position [3640, 0]
